Goal: Obtain resource: Download file/media

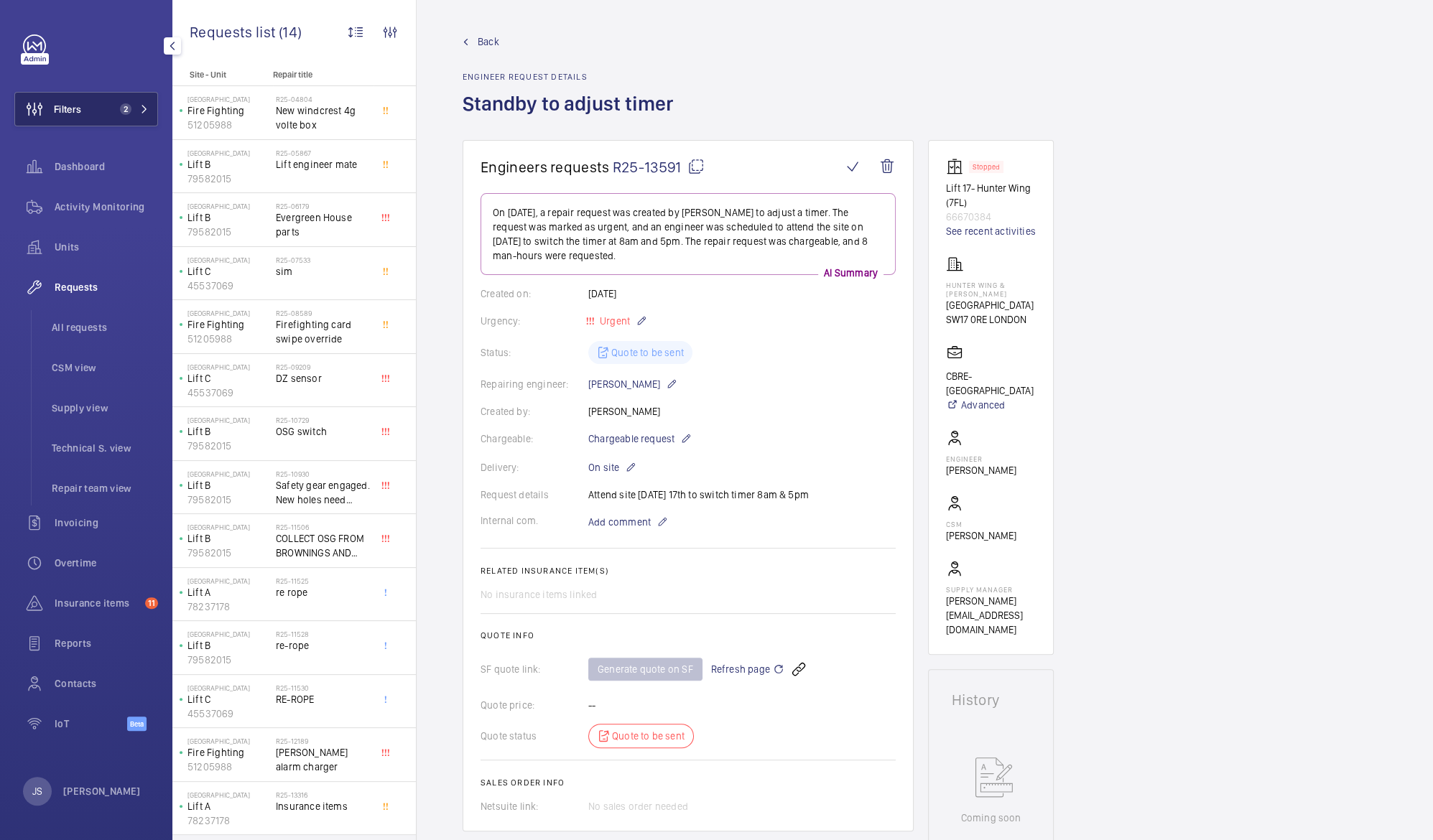
click at [64, 107] on span "Filters" at bounding box center [67, 109] width 27 height 15
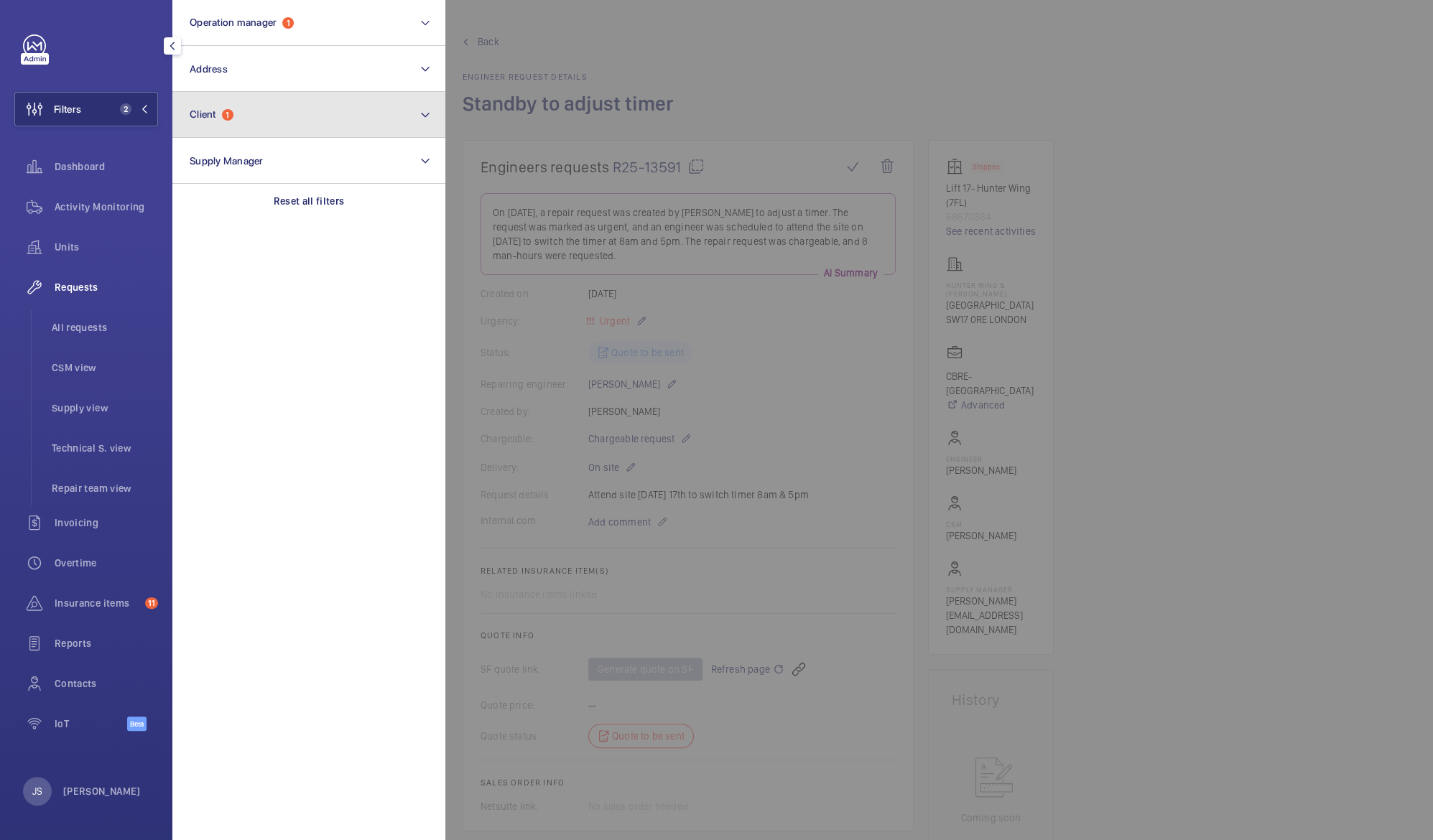
click at [219, 113] on span "Client 1" at bounding box center [211, 114] width 44 height 12
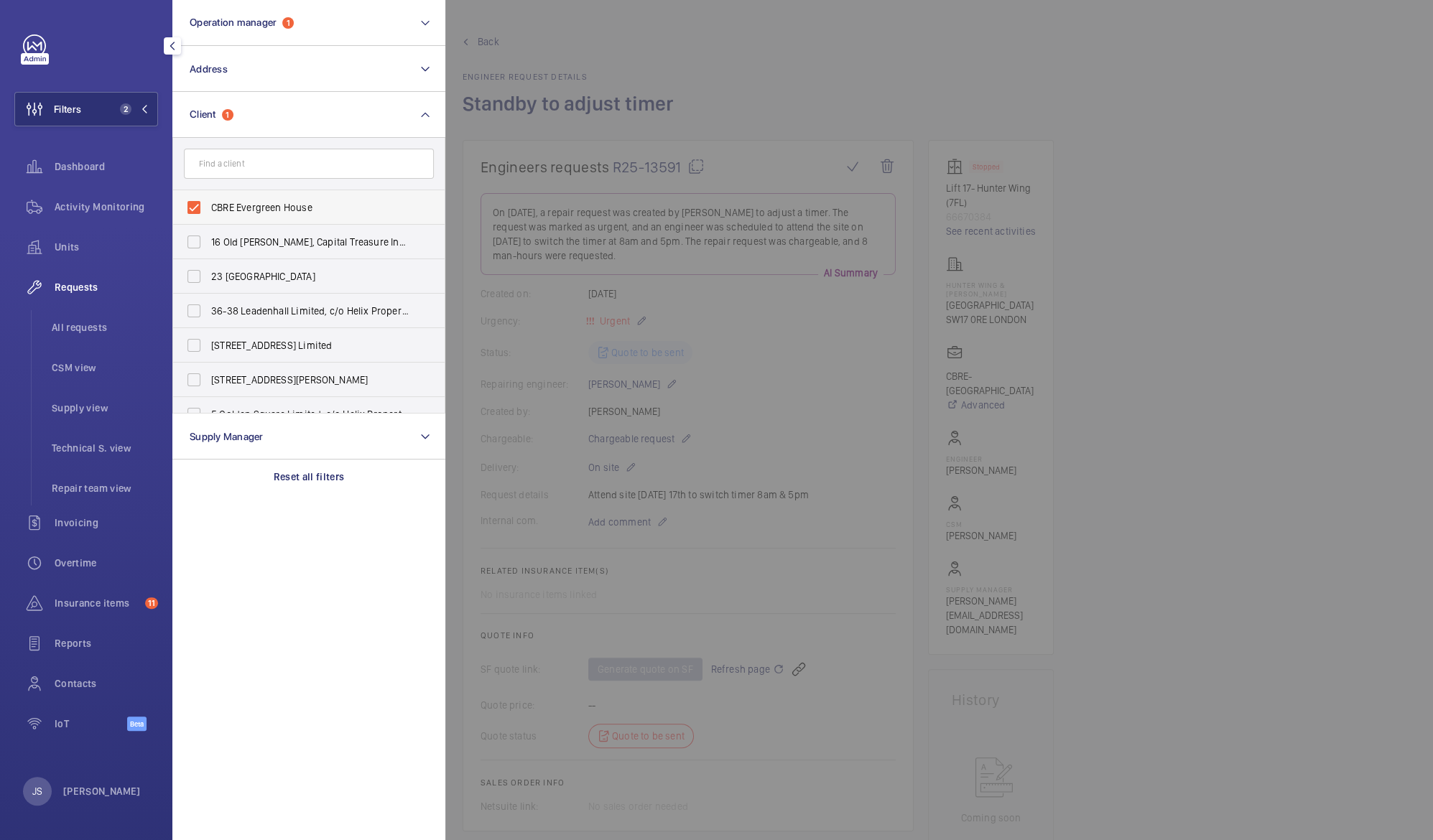
click at [230, 210] on span "CBRE Evergreen House" at bounding box center [310, 208] width 198 height 15
click at [208, 210] on input "CBRE Evergreen House" at bounding box center [194, 207] width 29 height 29
checkbox input "false"
click at [120, 63] on div "Filters 1 Operation manager 1 Address Client CBRE Evergreen House [GEOGRAPHIC_D…" at bounding box center [86, 390] width 143 height 712
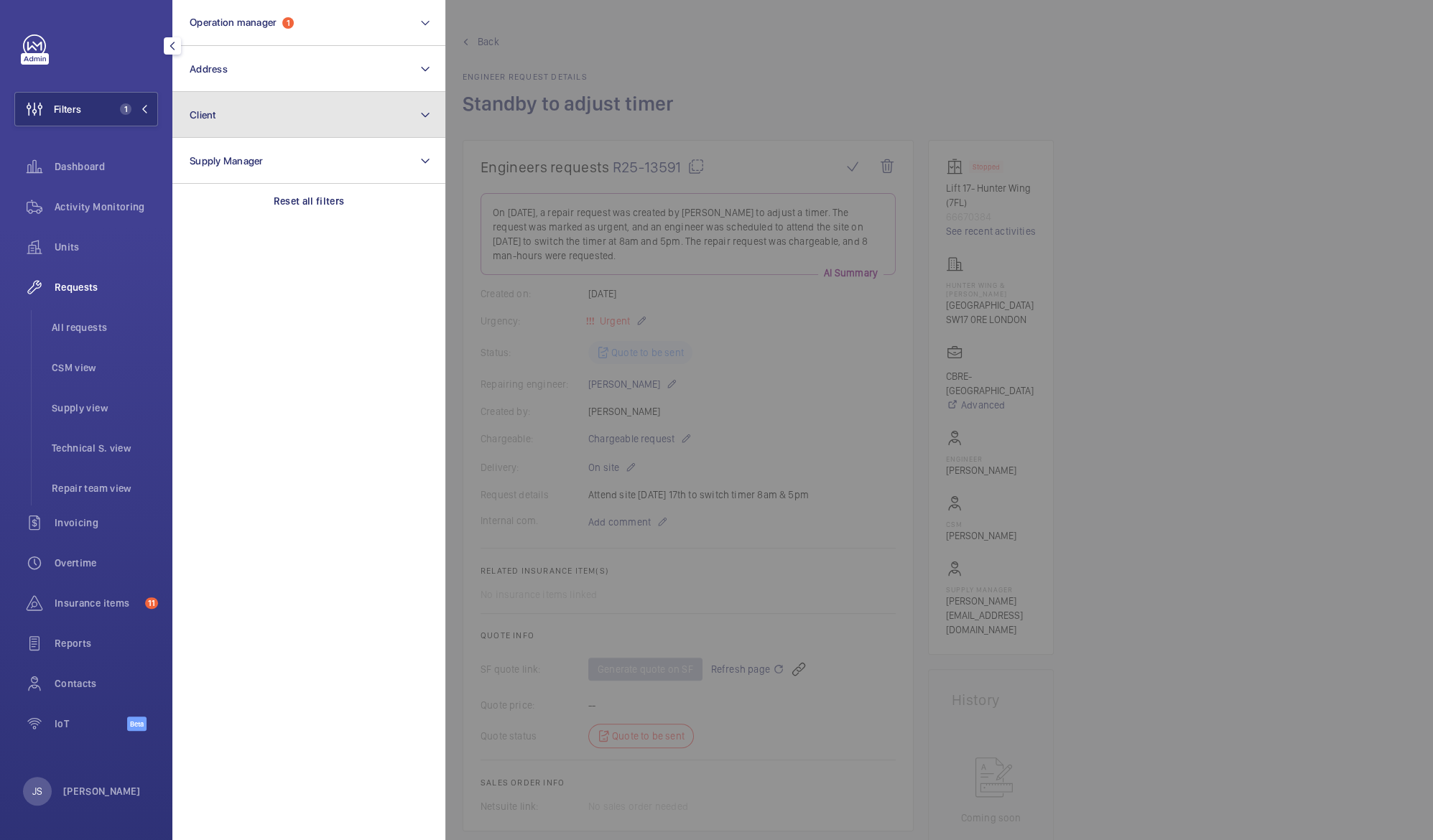
click at [237, 113] on button "Client" at bounding box center [309, 115] width 273 height 46
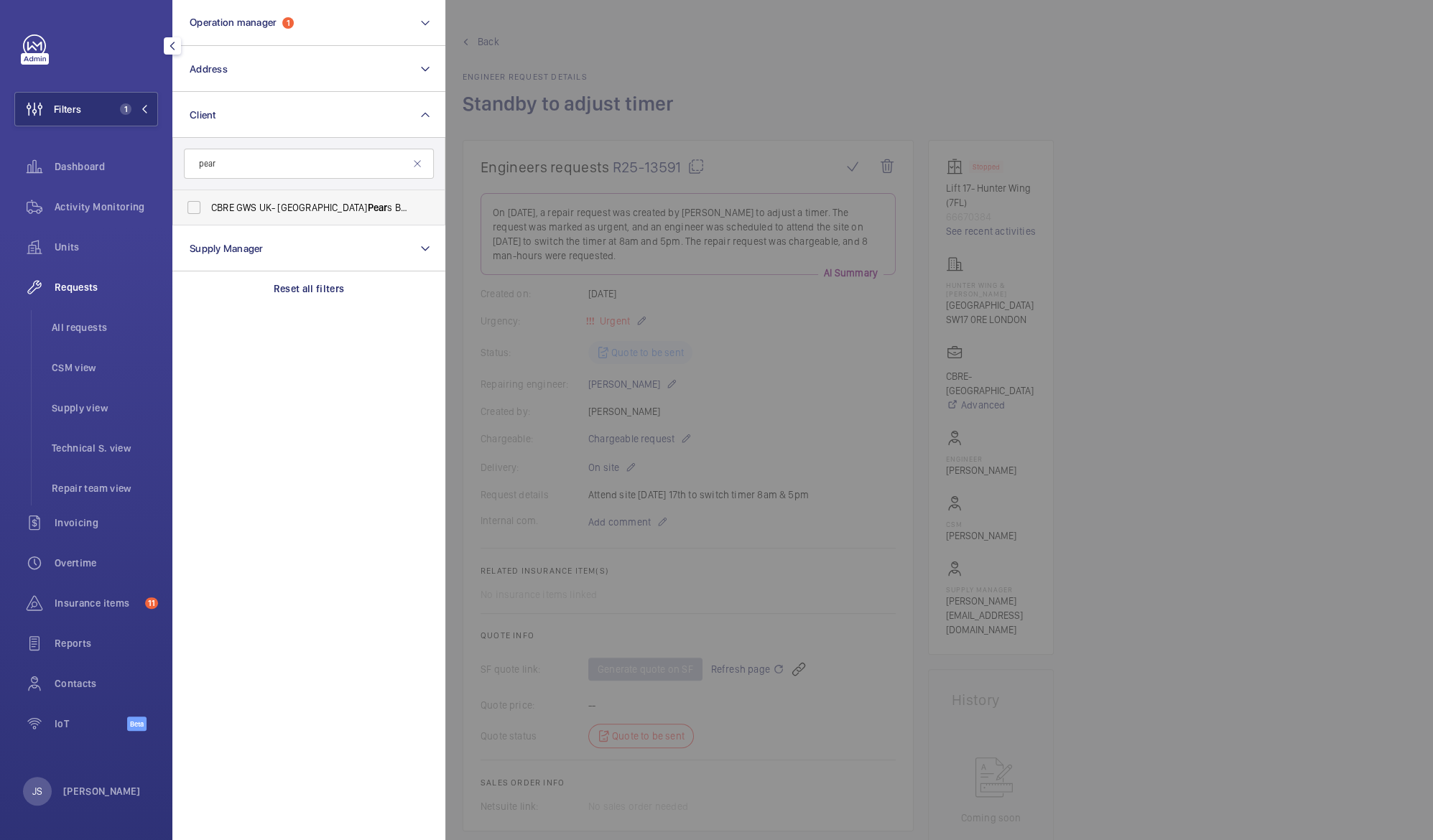
type input "pear"
click at [253, 203] on span "CBRE GWS UK- [GEOGRAPHIC_DATA] [GEOGRAPHIC_DATA])" at bounding box center [310, 208] width 198 height 15
click at [208, 203] on input "CBRE GWS UK- [GEOGRAPHIC_DATA] [GEOGRAPHIC_DATA])" at bounding box center [194, 207] width 29 height 29
checkbox input "true"
click at [620, 63] on div at bounding box center [1162, 420] width 1433 height 840
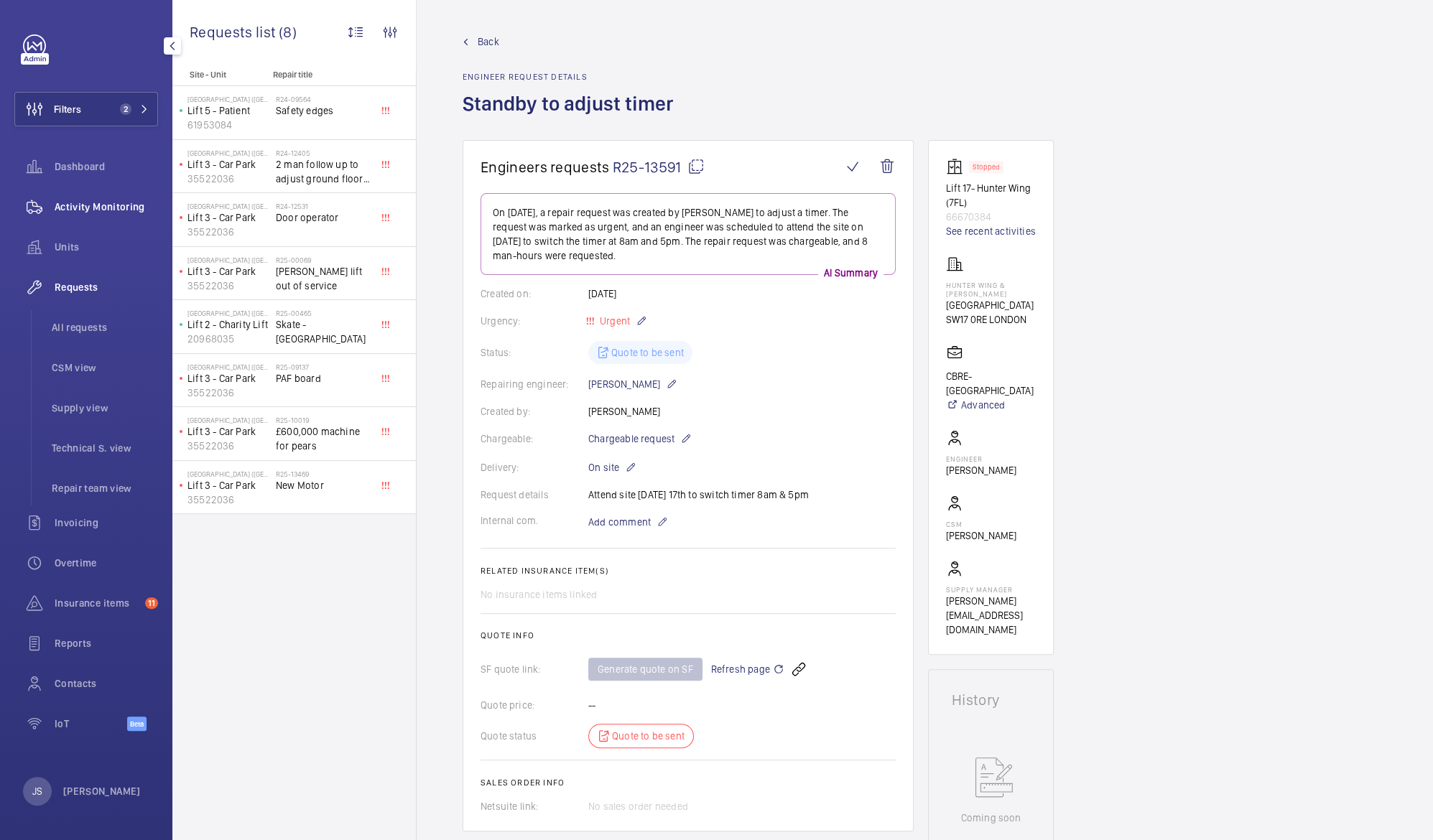
click at [66, 208] on span "Activity Monitoring" at bounding box center [106, 207] width 103 height 15
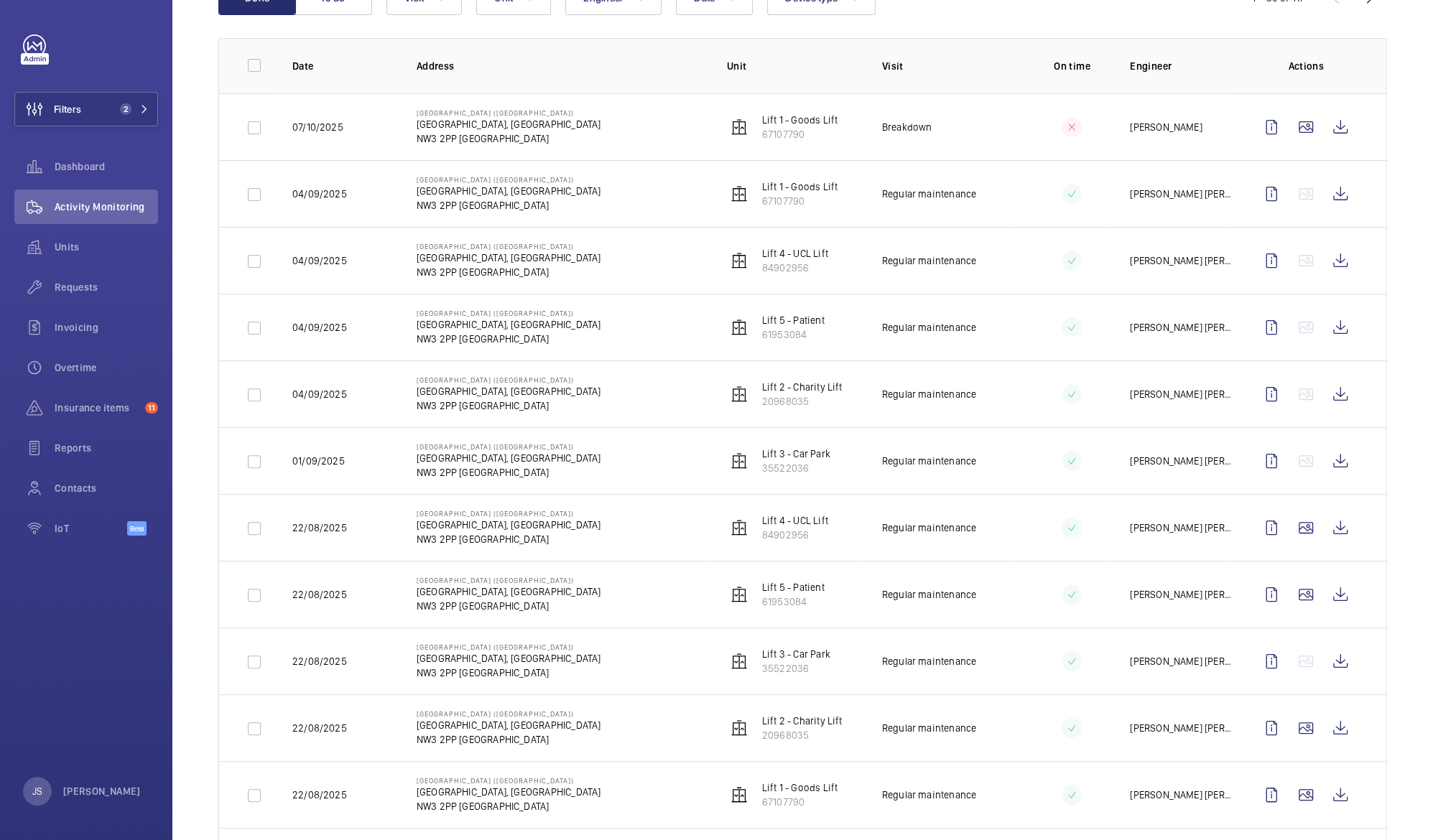
scroll to position [188, 0]
click at [1326, 193] on wm-front-icon-button at bounding box center [1340, 192] width 34 height 34
click at [1328, 262] on wm-front-icon-button at bounding box center [1340, 258] width 34 height 34
click at [1324, 124] on wm-front-icon-button at bounding box center [1340, 124] width 34 height 34
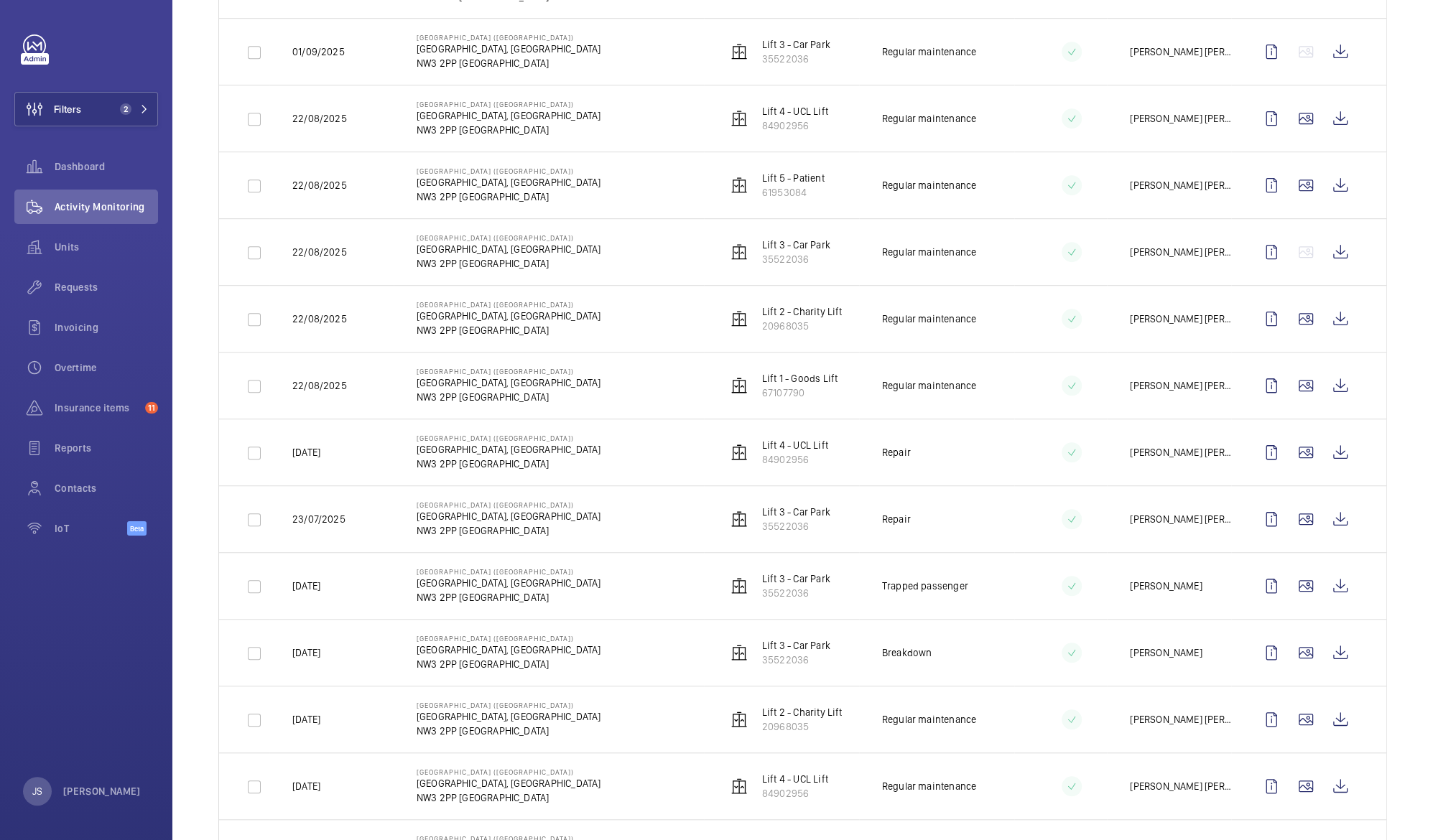
scroll to position [602, 0]
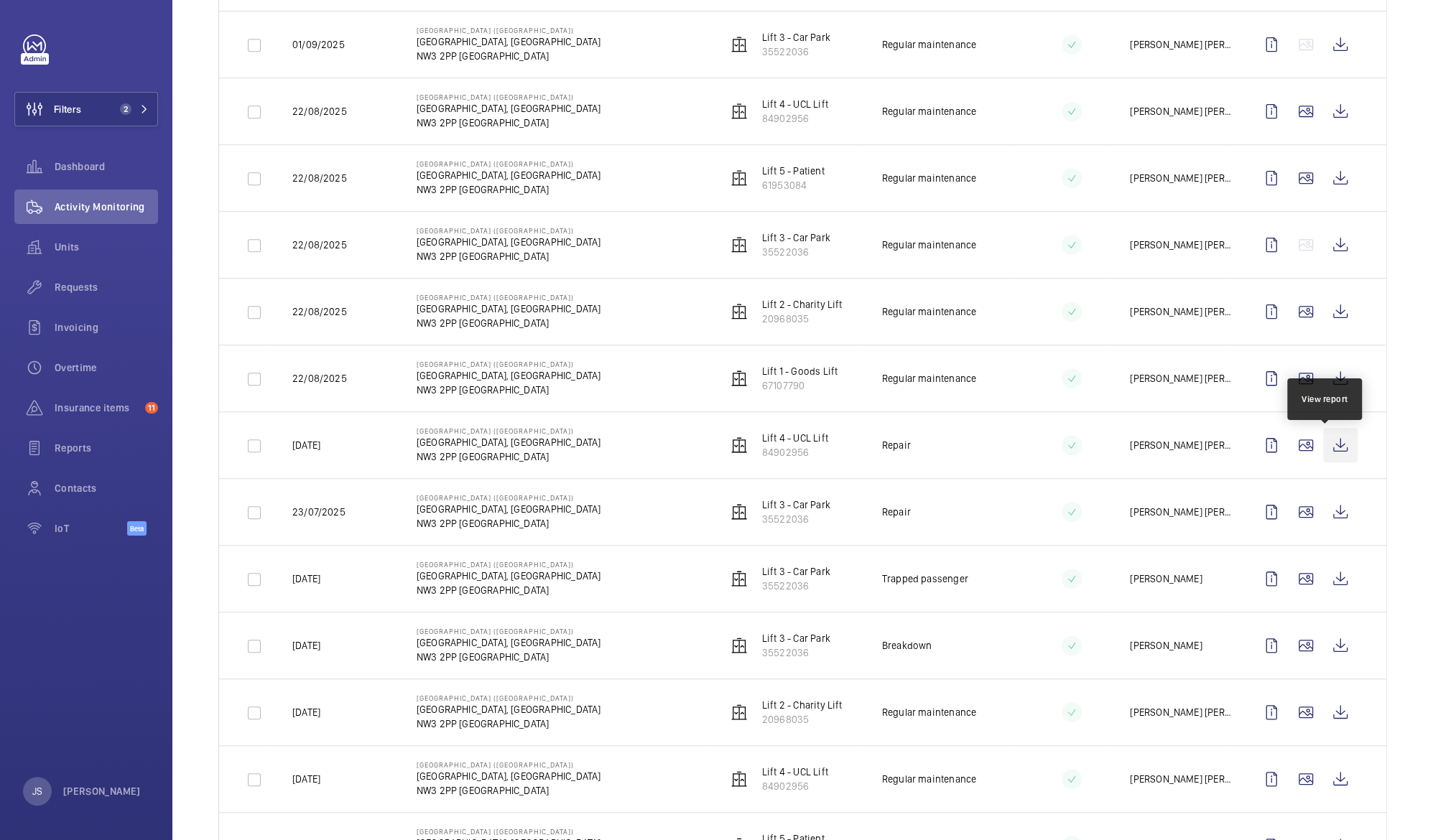
click at [1323, 453] on wm-front-icon-button at bounding box center [1340, 444] width 34 height 34
click at [1329, 653] on wm-front-icon-button at bounding box center [1340, 645] width 34 height 34
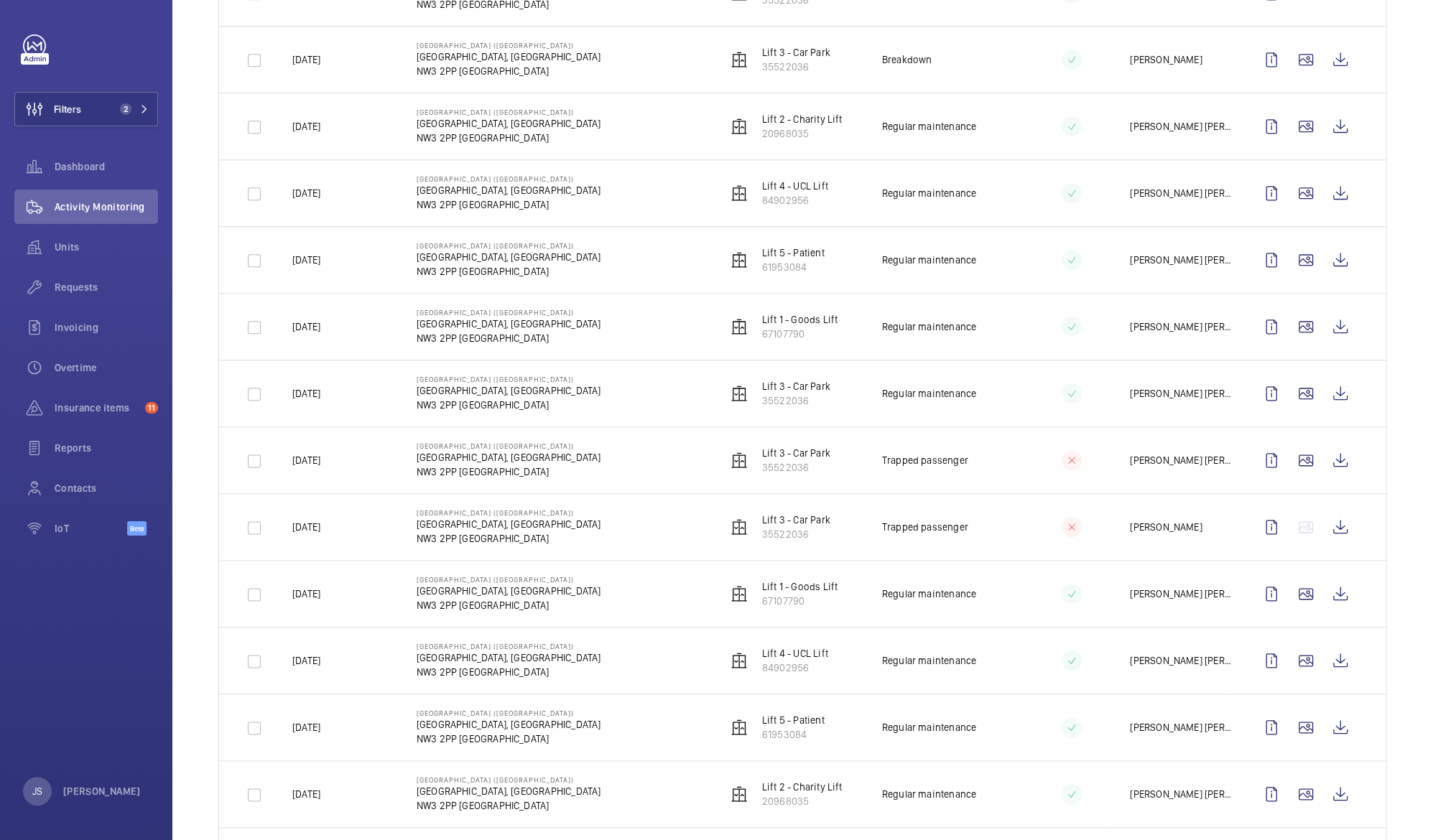
scroll to position [1194, 0]
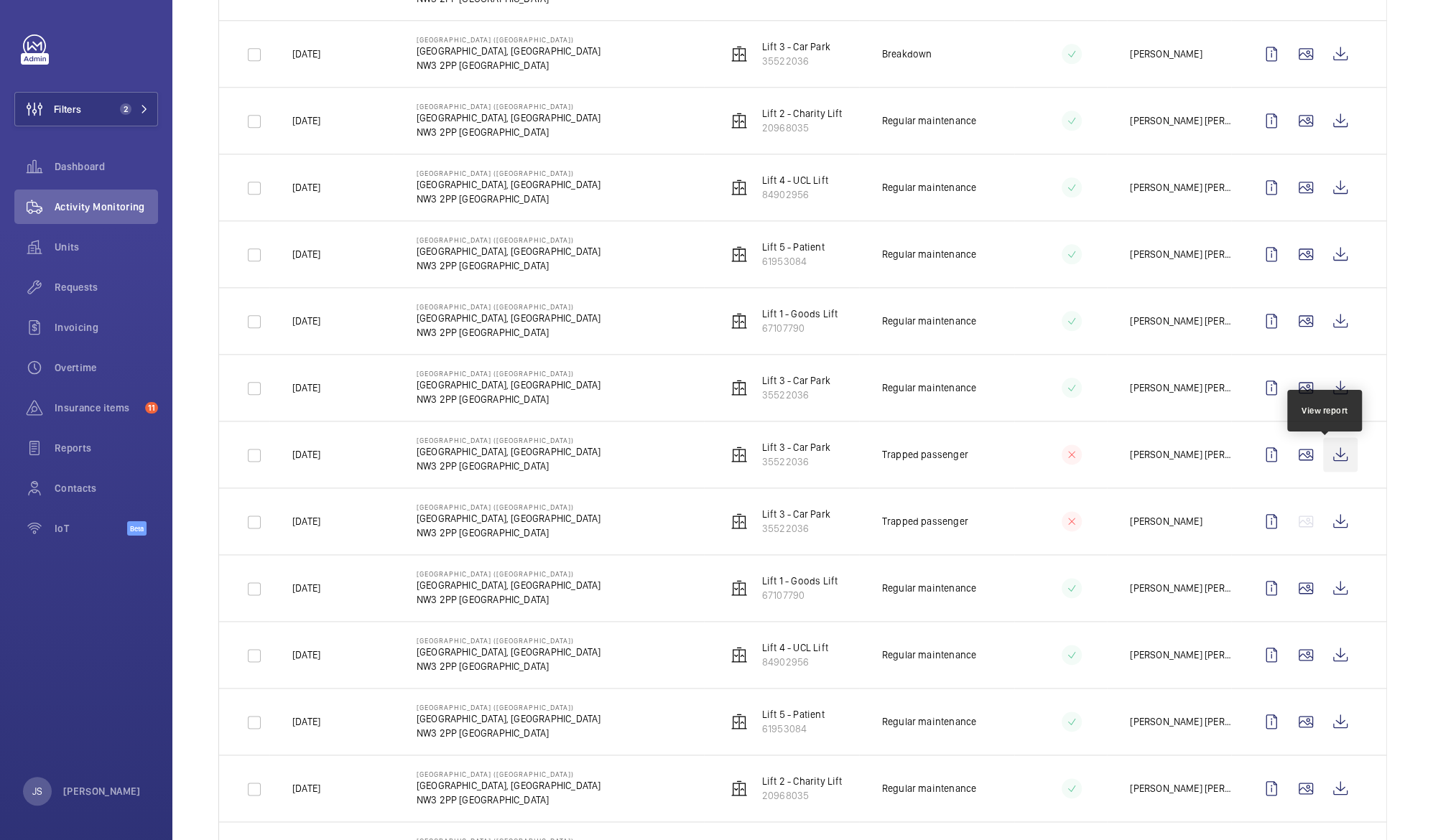
click at [1324, 464] on wm-front-icon-button at bounding box center [1340, 454] width 34 height 34
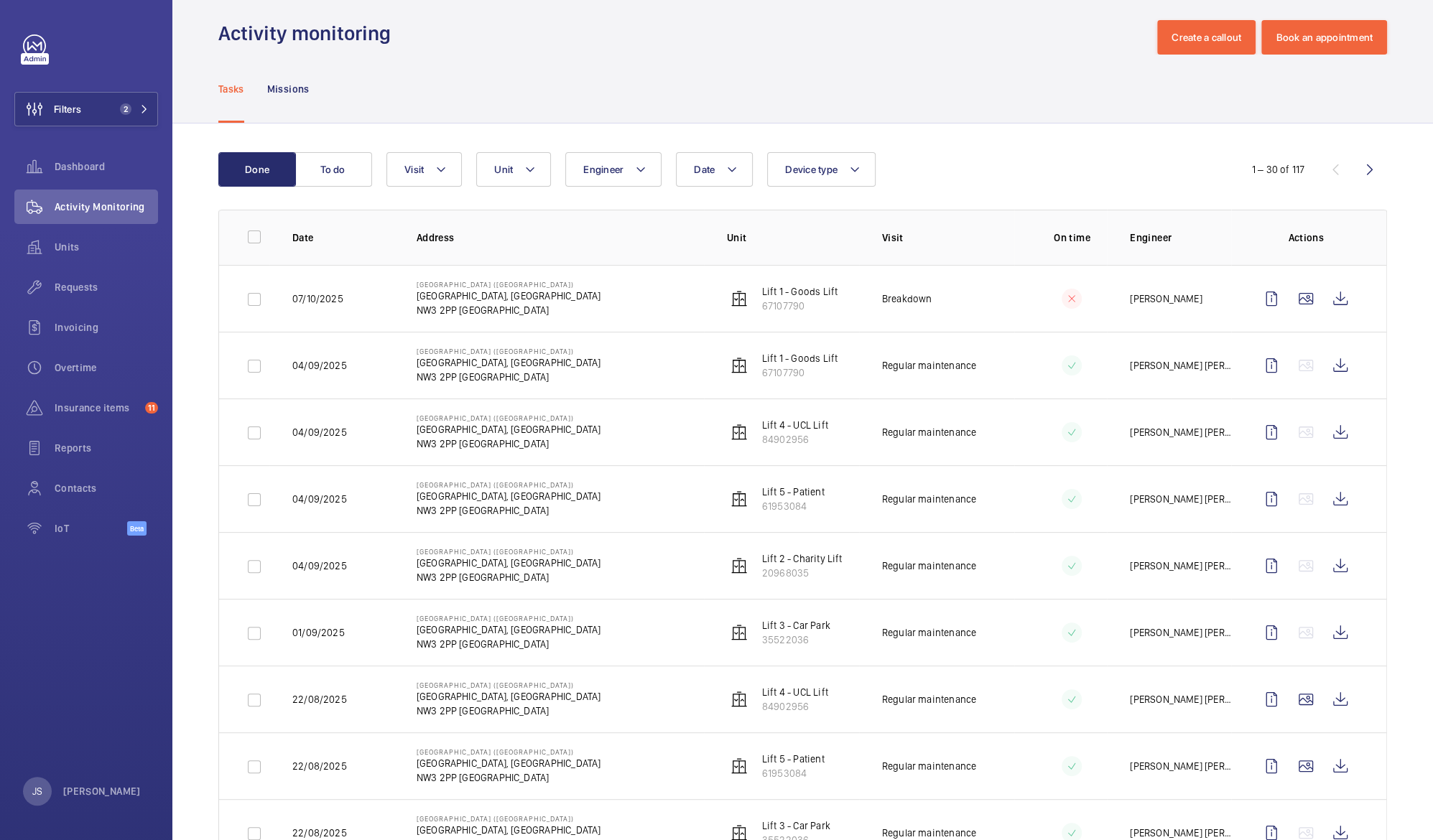
scroll to position [0, 0]
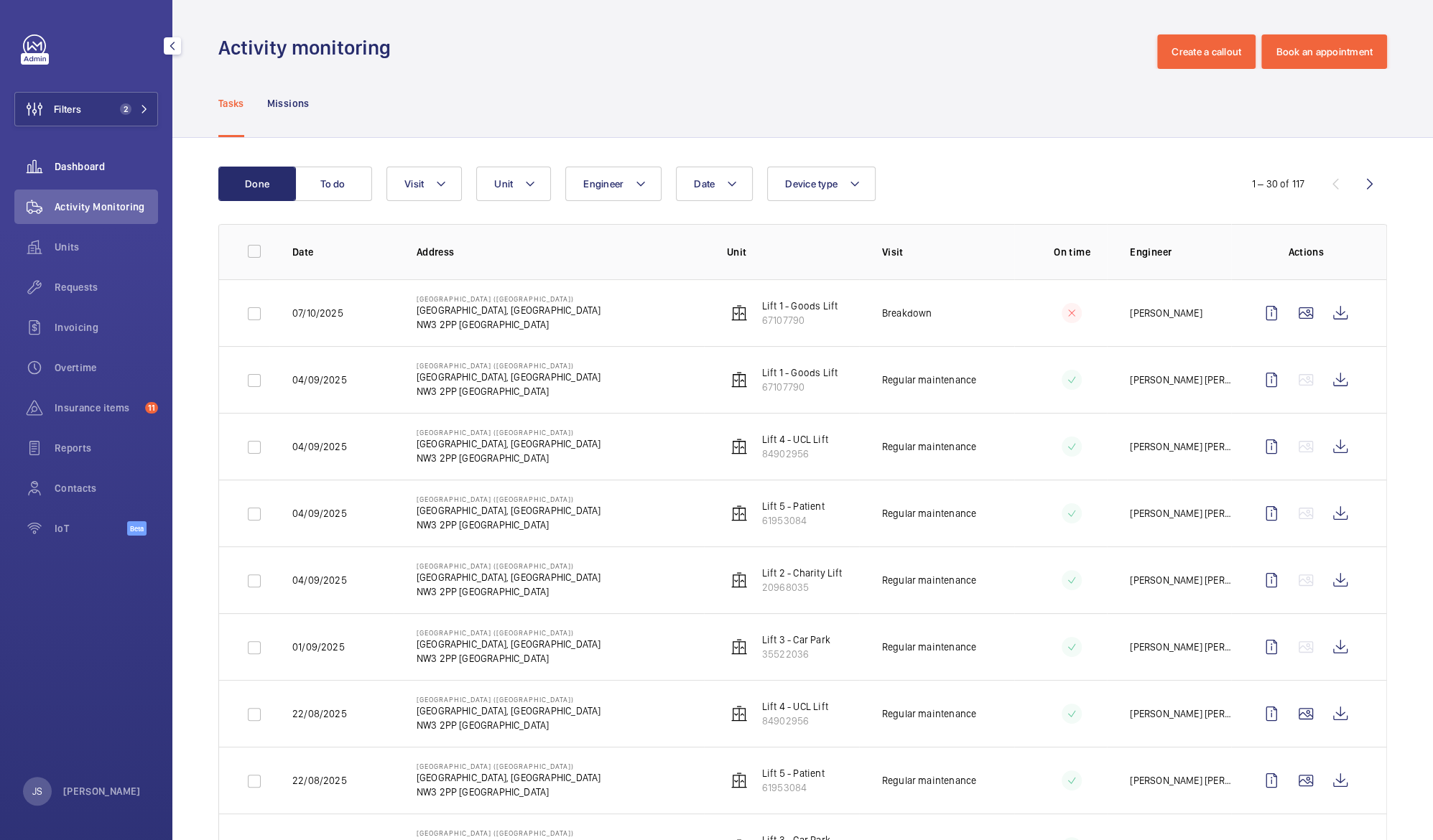
click at [73, 160] on span "Dashboard" at bounding box center [106, 167] width 103 height 15
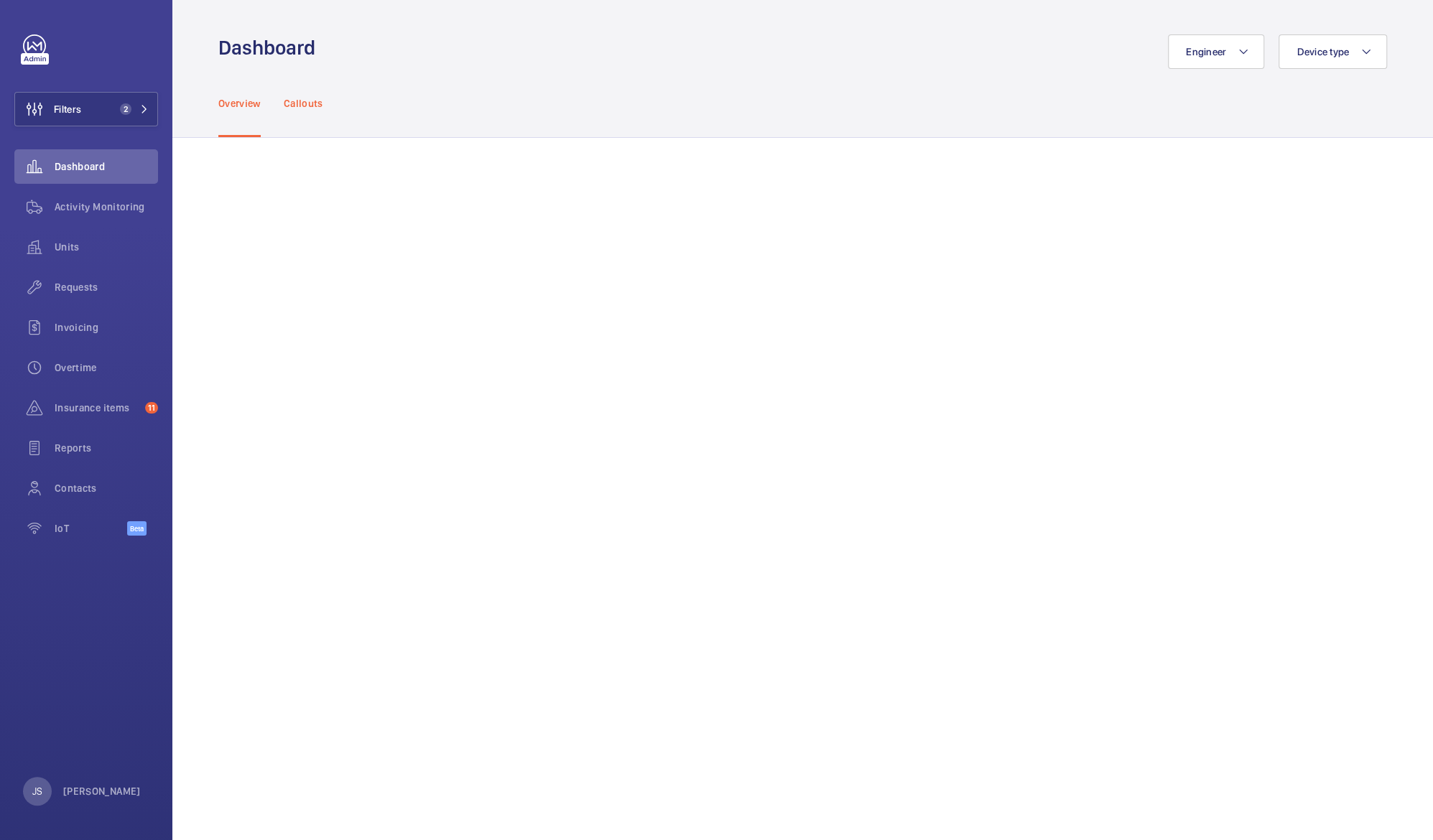
click at [299, 100] on p "Callouts" at bounding box center [304, 104] width 40 height 15
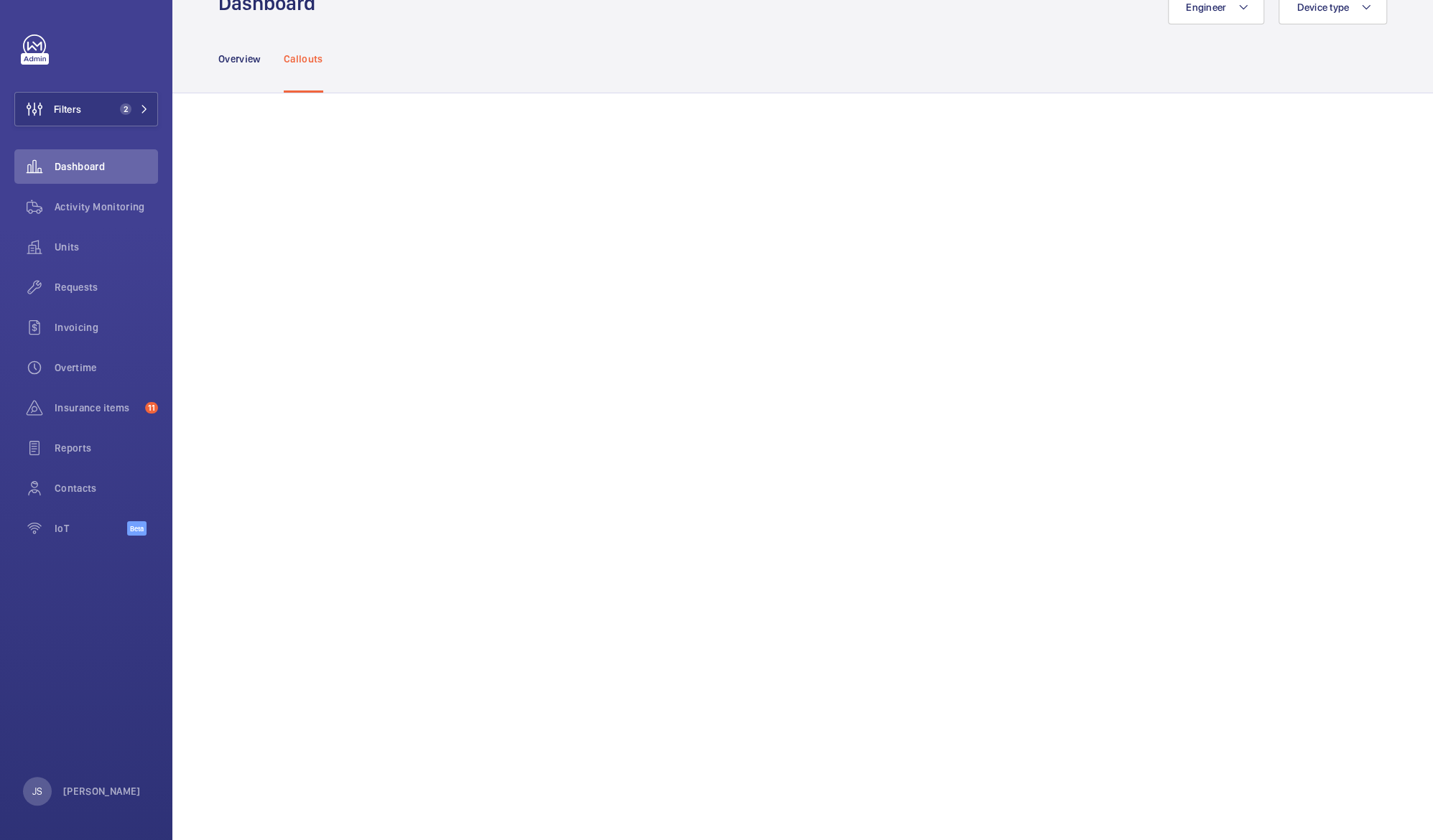
scroll to position [637, 0]
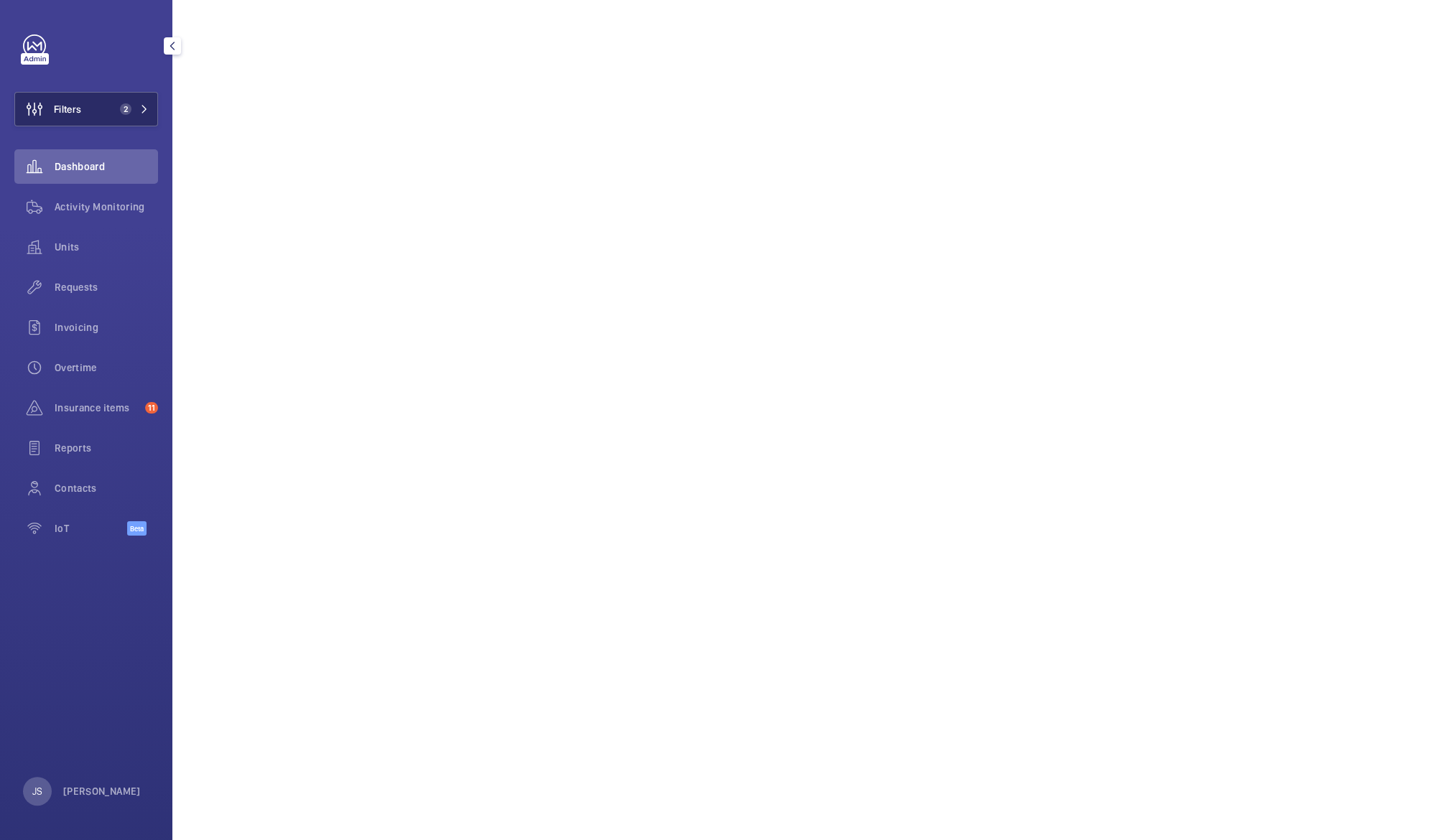
click at [73, 113] on span "Filters" at bounding box center [67, 109] width 27 height 15
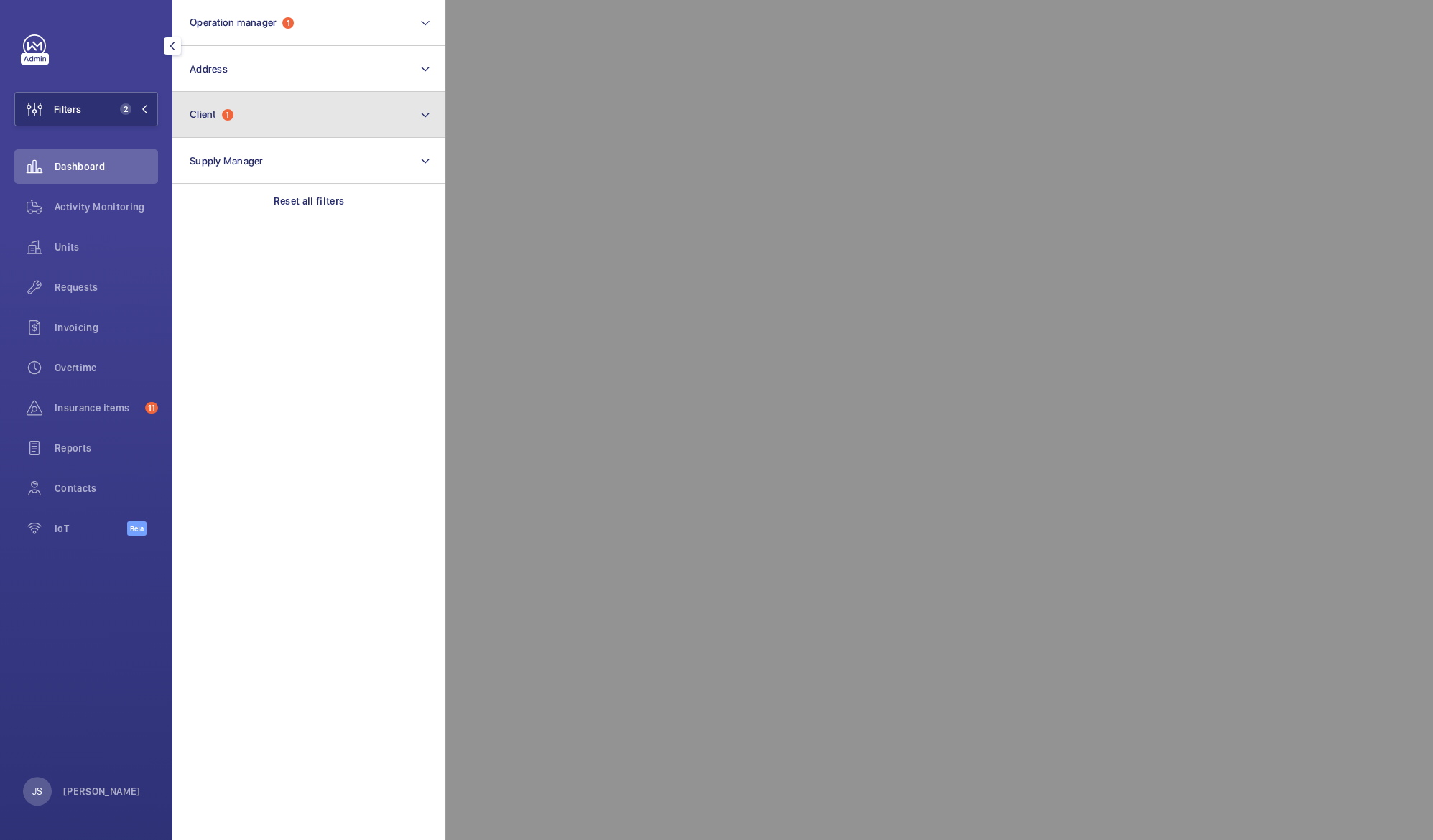
click at [195, 114] on span "Client" at bounding box center [203, 114] width 26 height 12
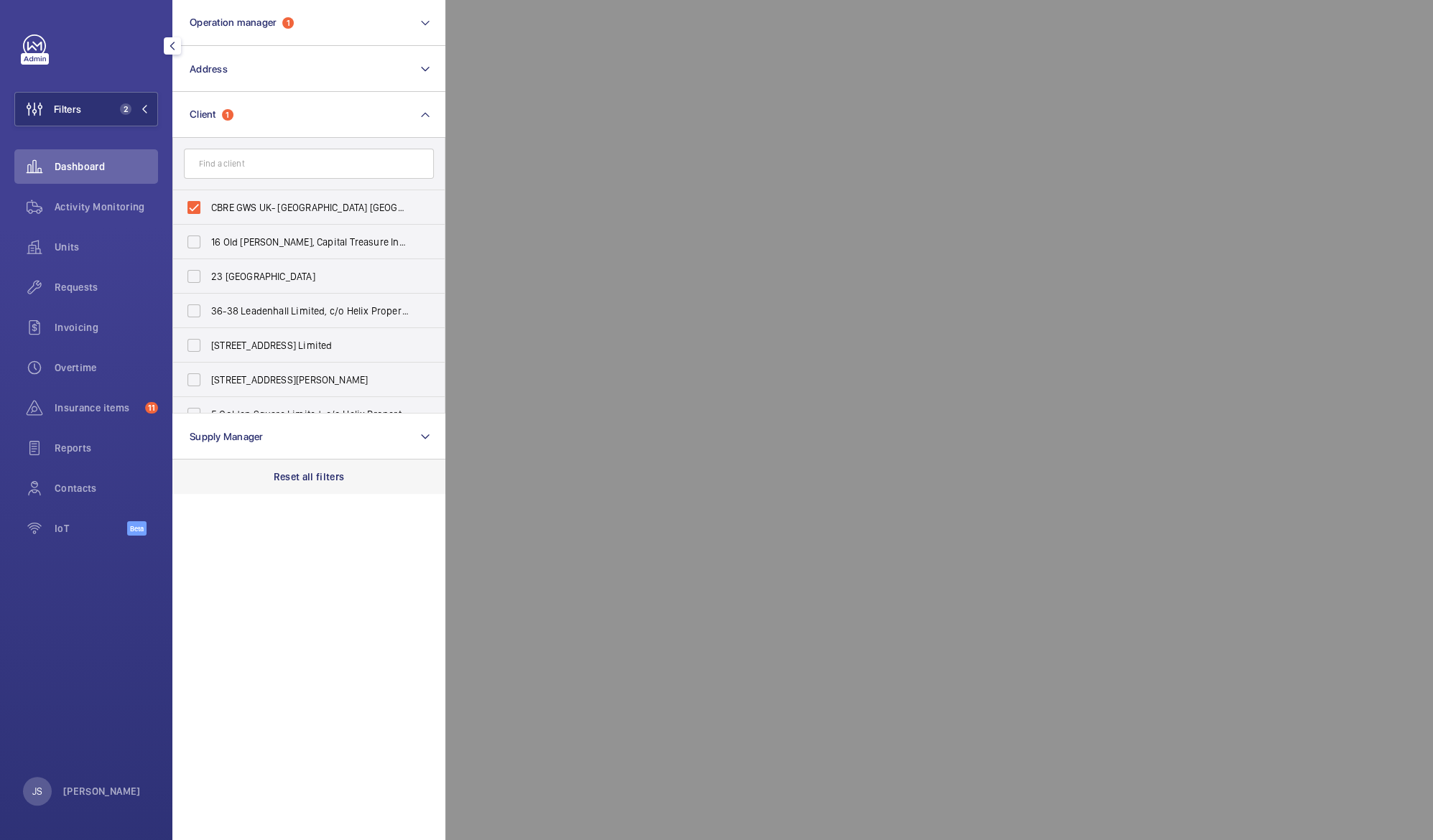
click at [307, 471] on p "Reset all filters" at bounding box center [309, 477] width 71 height 15
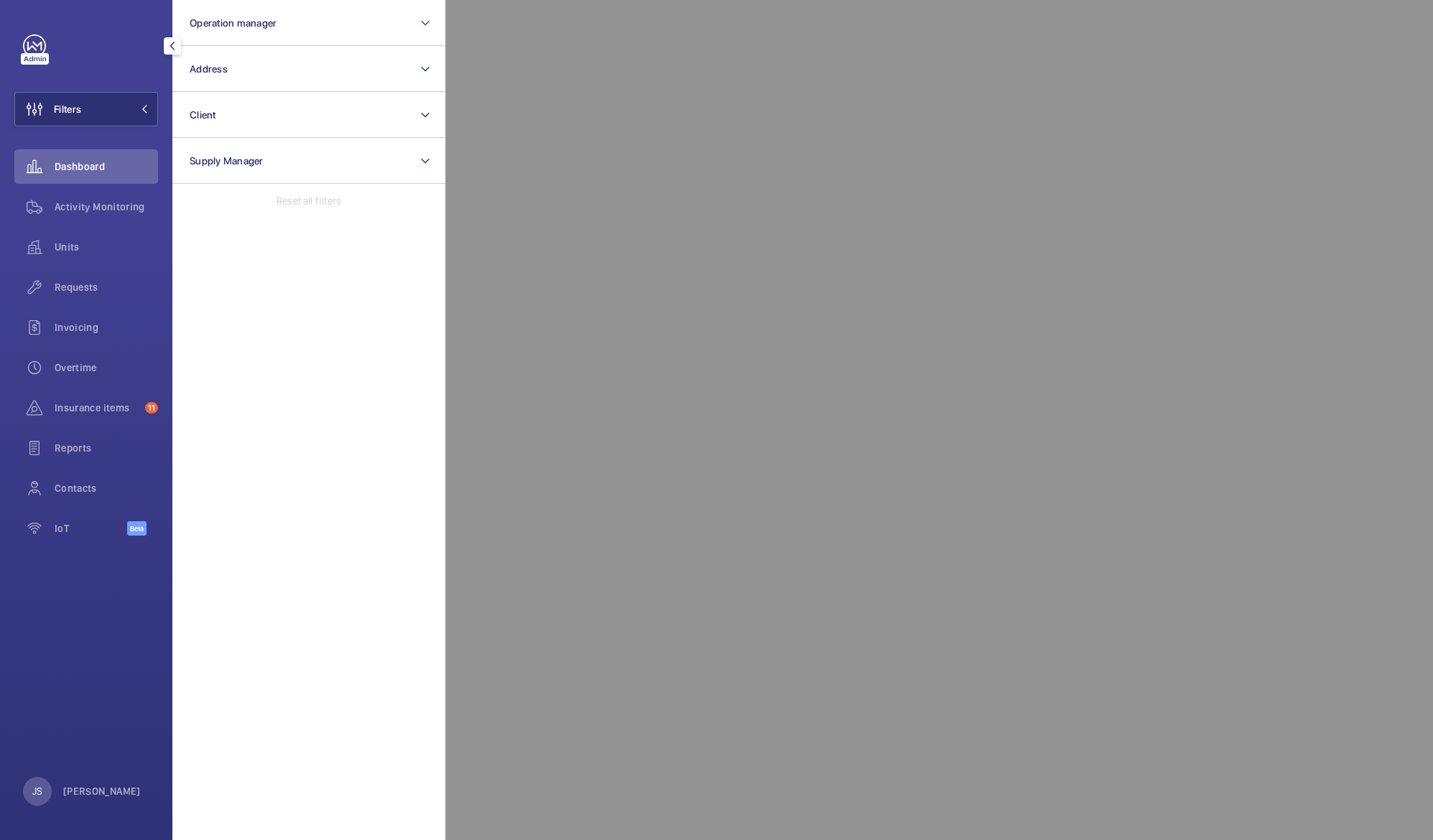
click at [500, 30] on div at bounding box center [1162, 420] width 1433 height 840
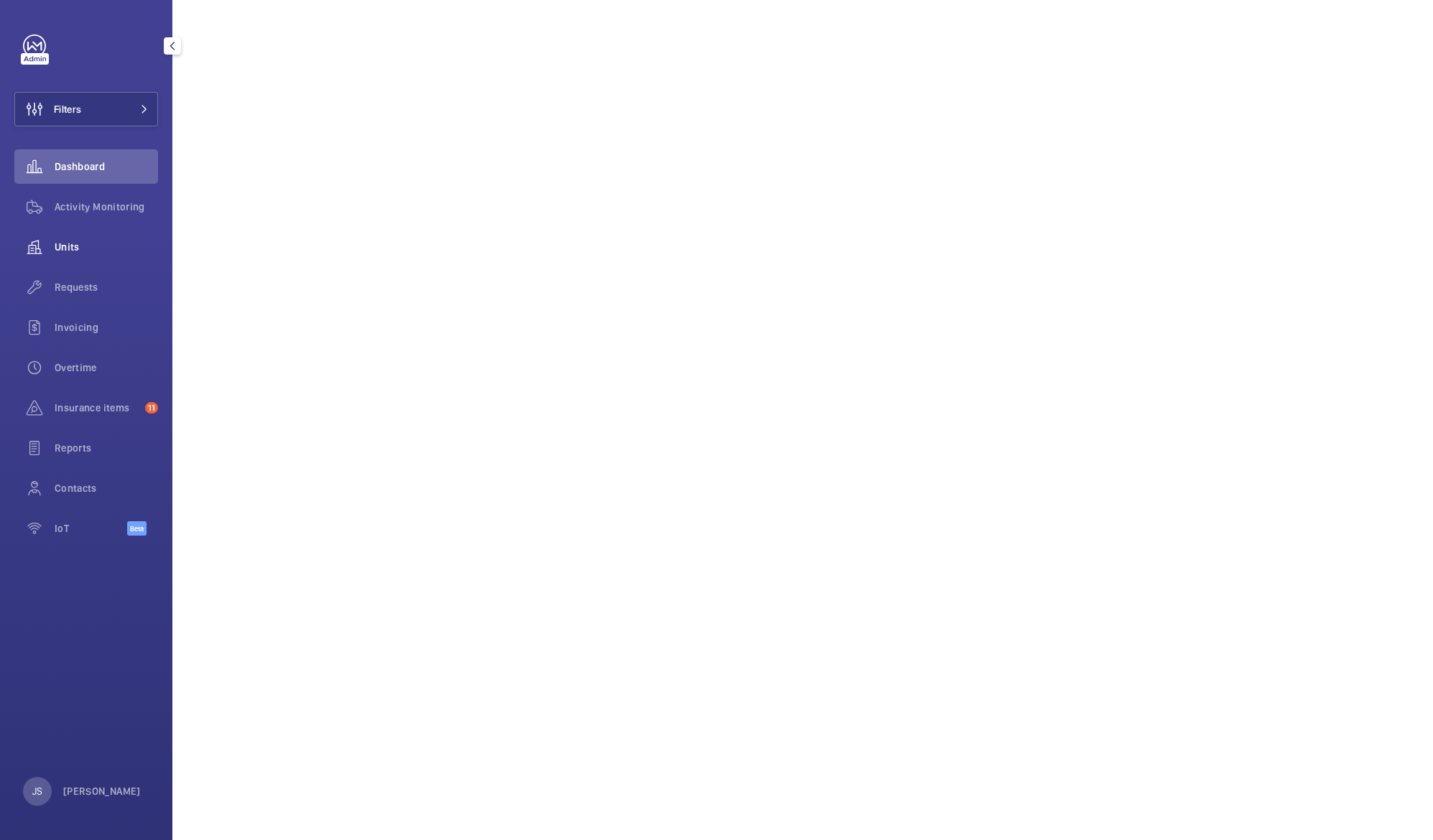
click at [59, 241] on span "Units" at bounding box center [106, 247] width 103 height 15
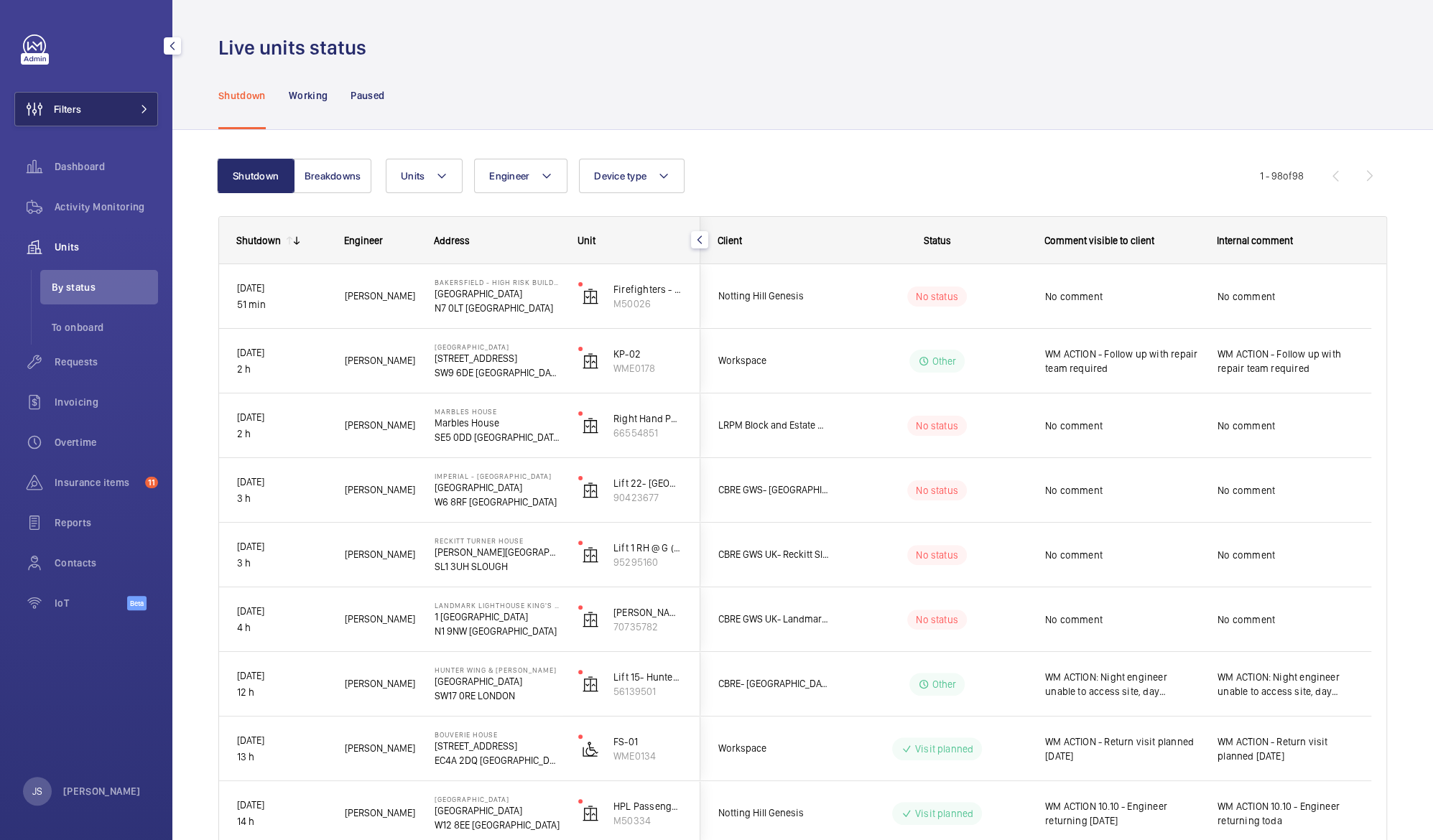
click at [90, 104] on button "Filters" at bounding box center [86, 109] width 143 height 34
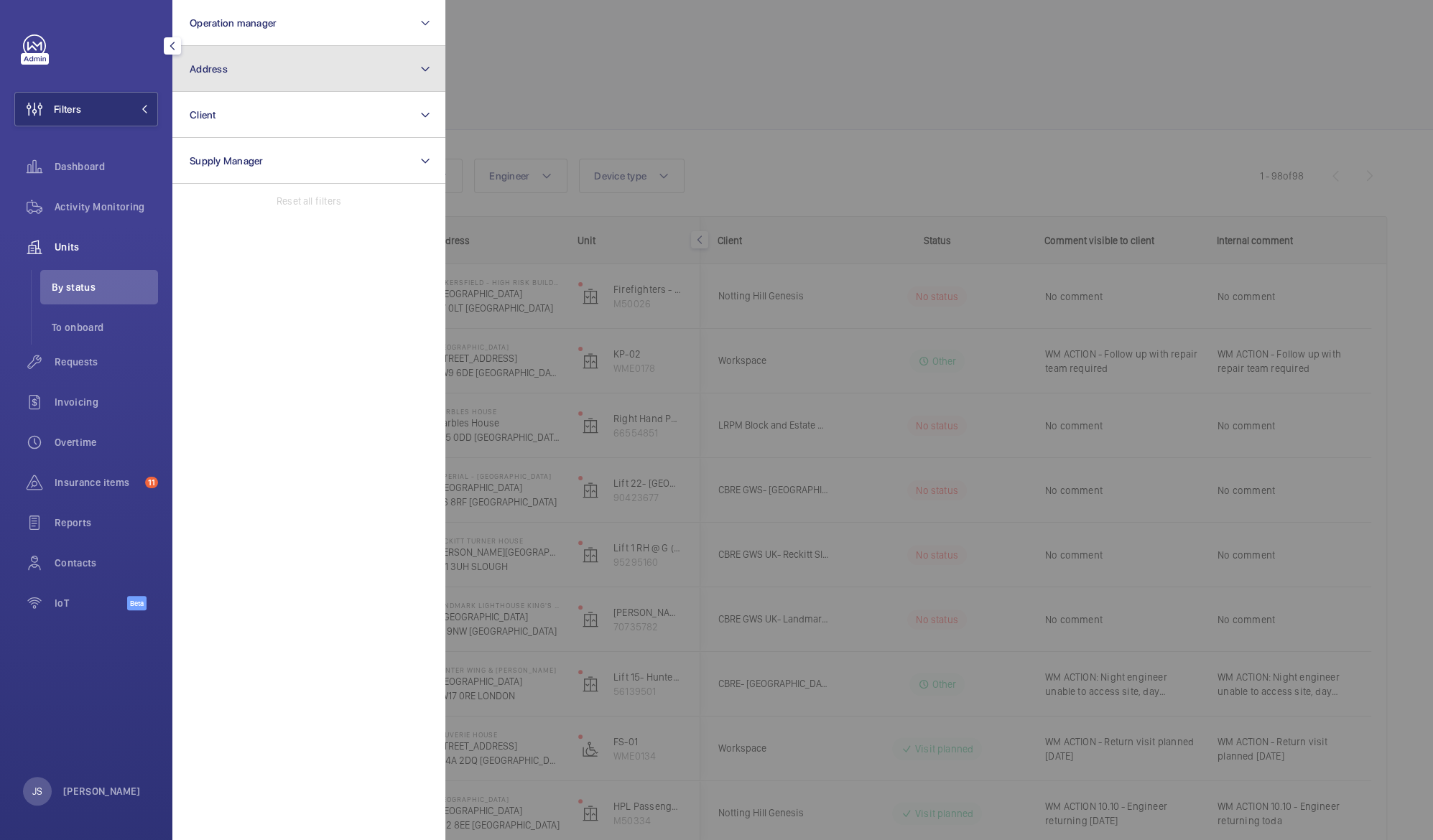
click at [208, 69] on span "Address" at bounding box center [208, 69] width 38 height 12
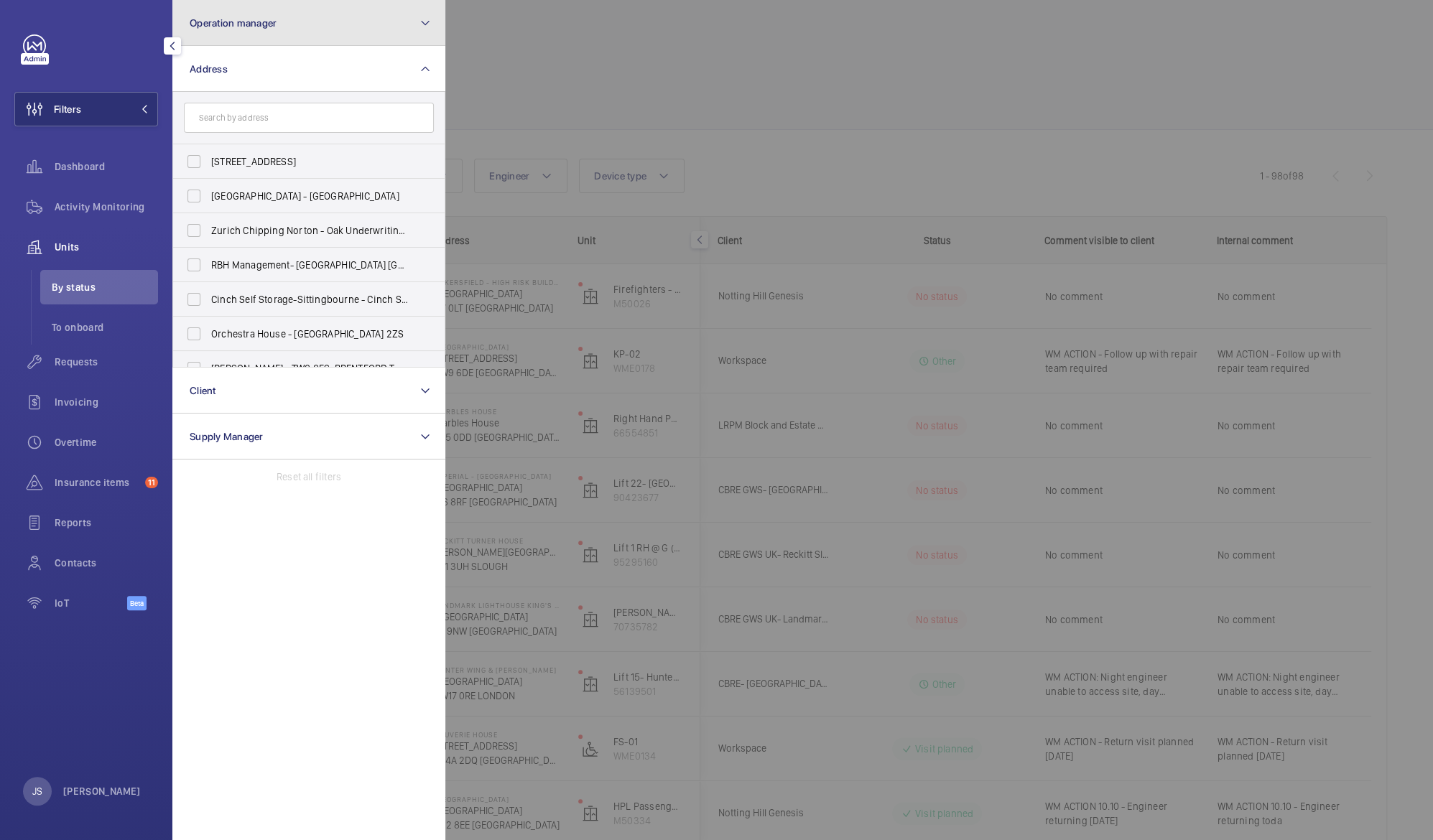
click at [217, 29] on button "Operation manager" at bounding box center [309, 23] width 273 height 46
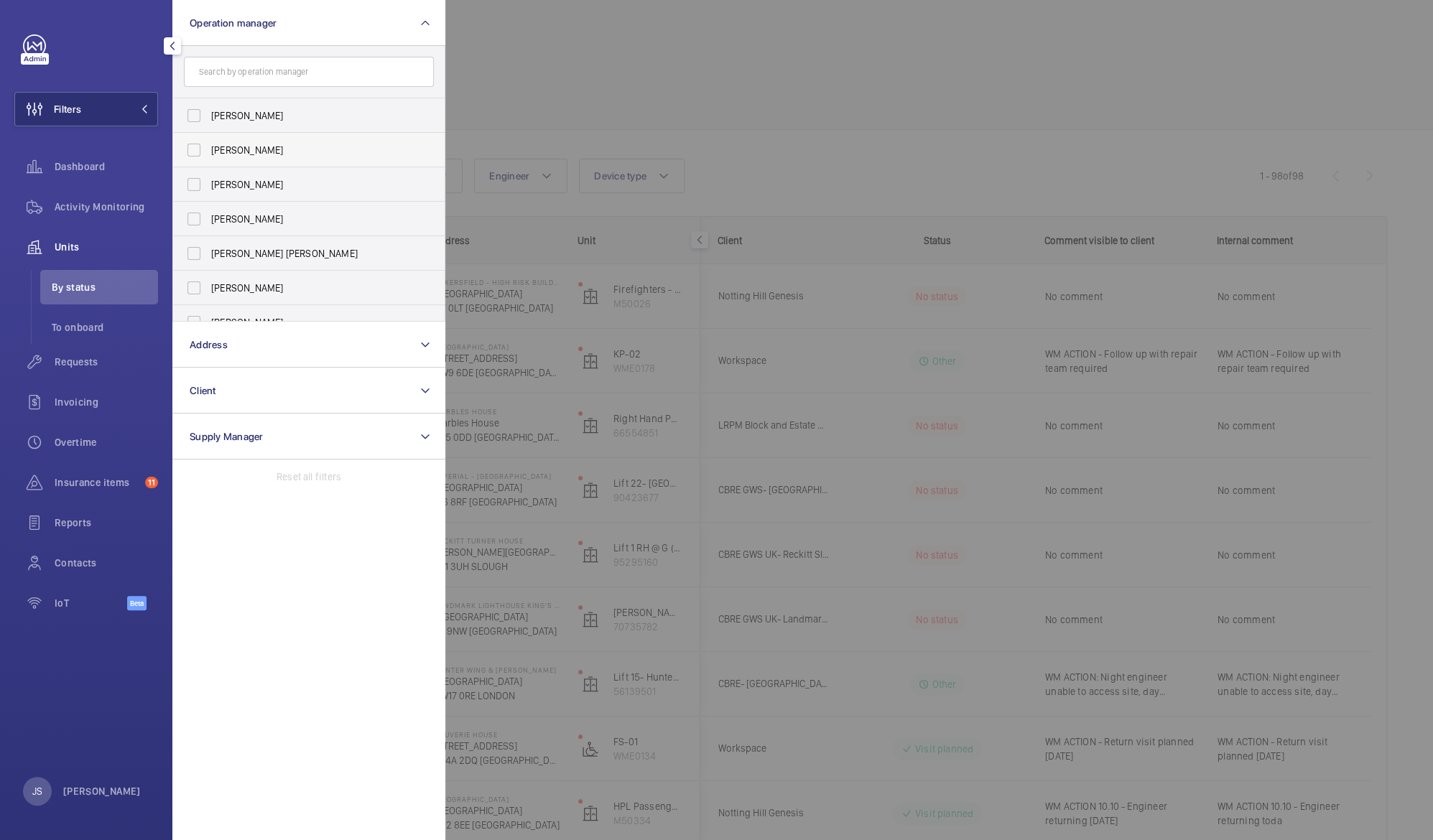
click at [235, 145] on span "[PERSON_NAME]" at bounding box center [310, 150] width 198 height 15
click at [208, 145] on input "[PERSON_NAME]" at bounding box center [194, 150] width 29 height 29
checkbox input "true"
click at [589, 93] on div at bounding box center [1162, 420] width 1433 height 840
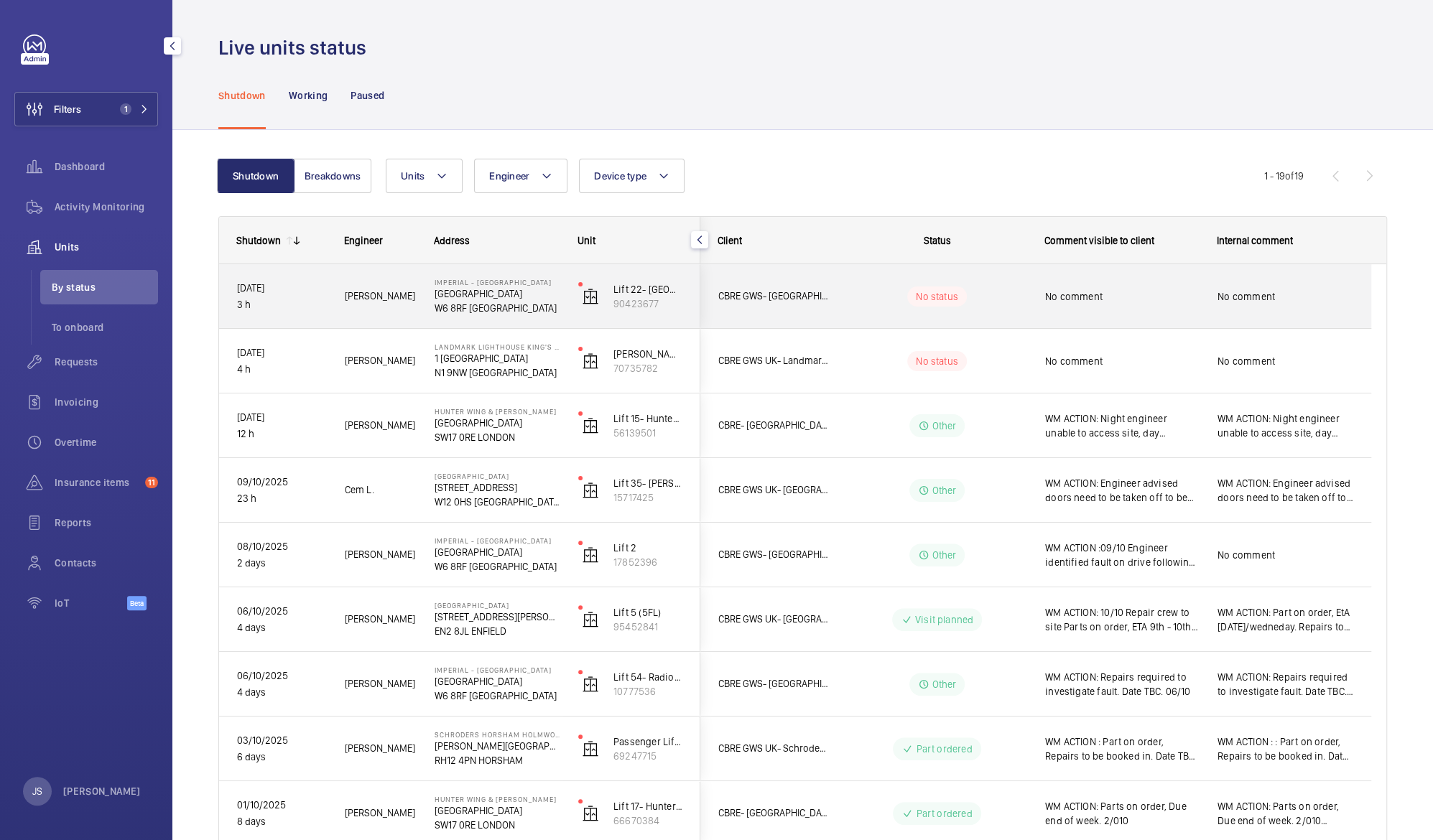
click at [1241, 291] on span "No comment" at bounding box center [1286, 297] width 136 height 15
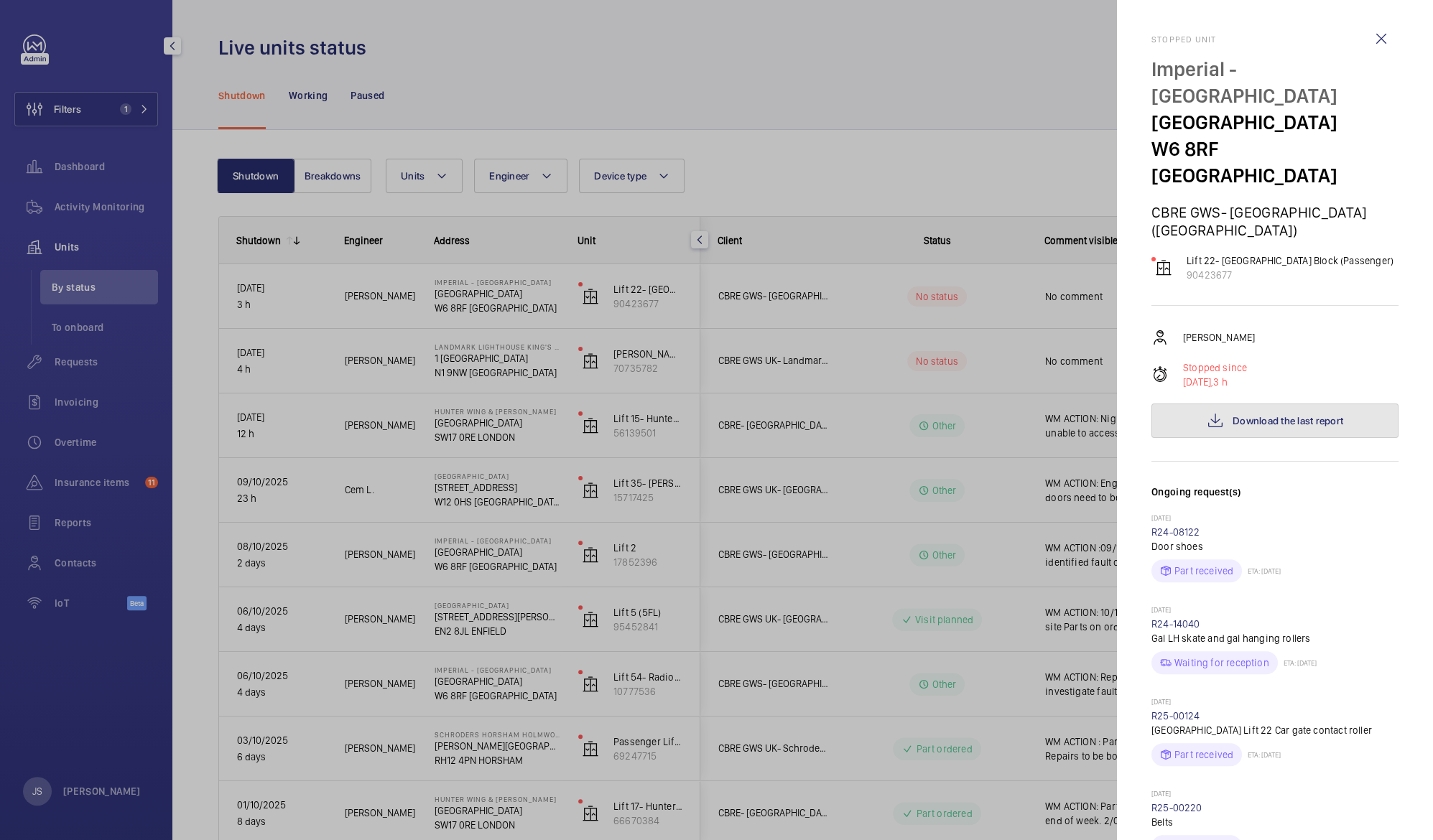
click at [1233, 415] on span "Download the last report" at bounding box center [1287, 421] width 110 height 12
